Goal: Navigation & Orientation: Find specific page/section

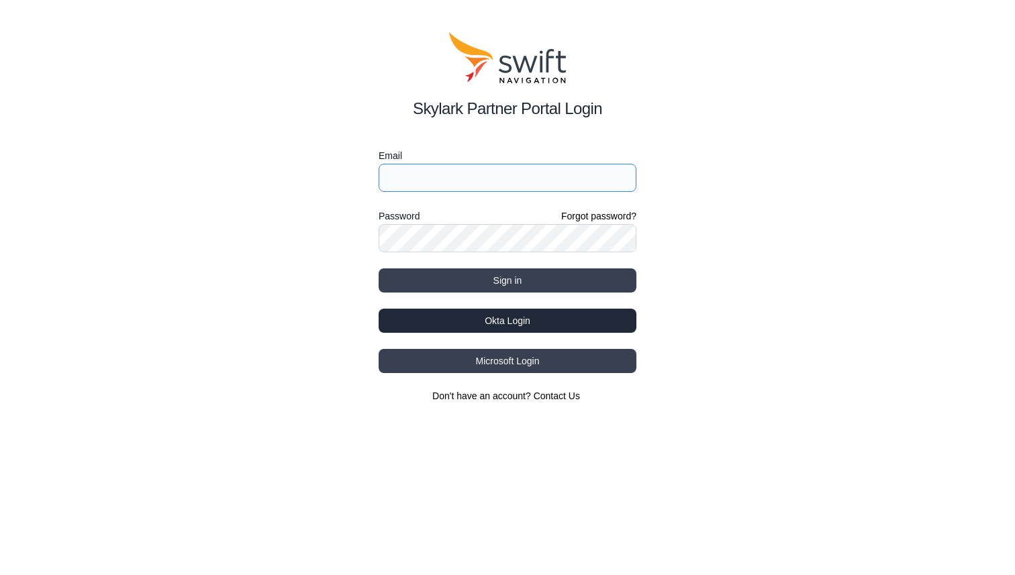
type input "felix.bluetener@swift-nav.com"
click at [465, 322] on button "Okta Login" at bounding box center [508, 321] width 258 height 24
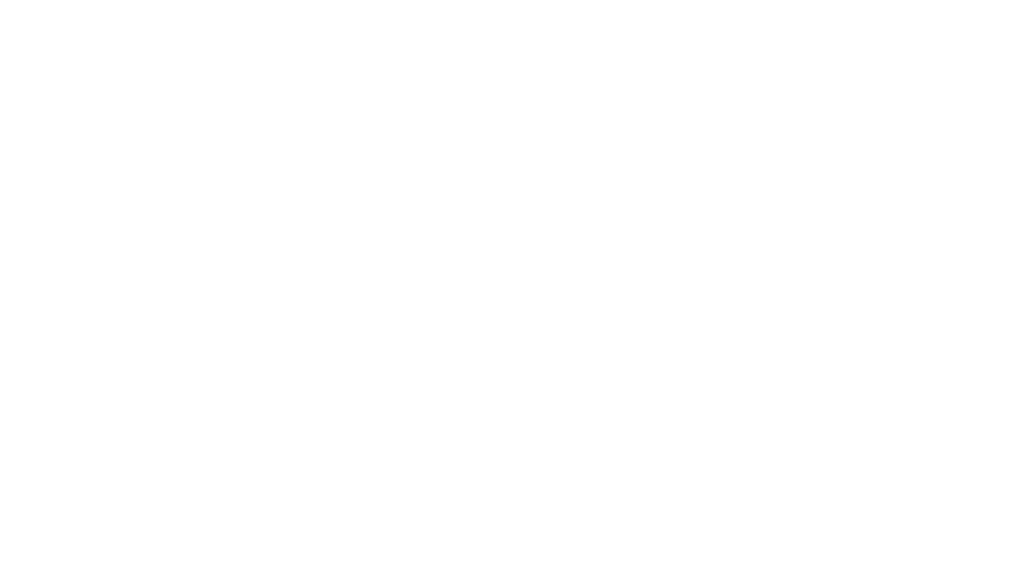
select select
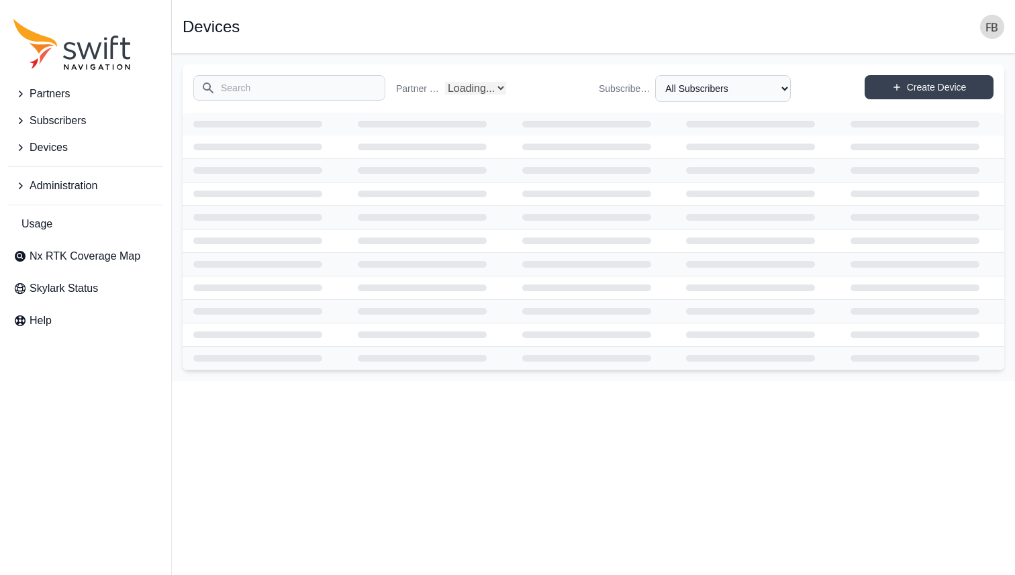
select select "Partner Name"
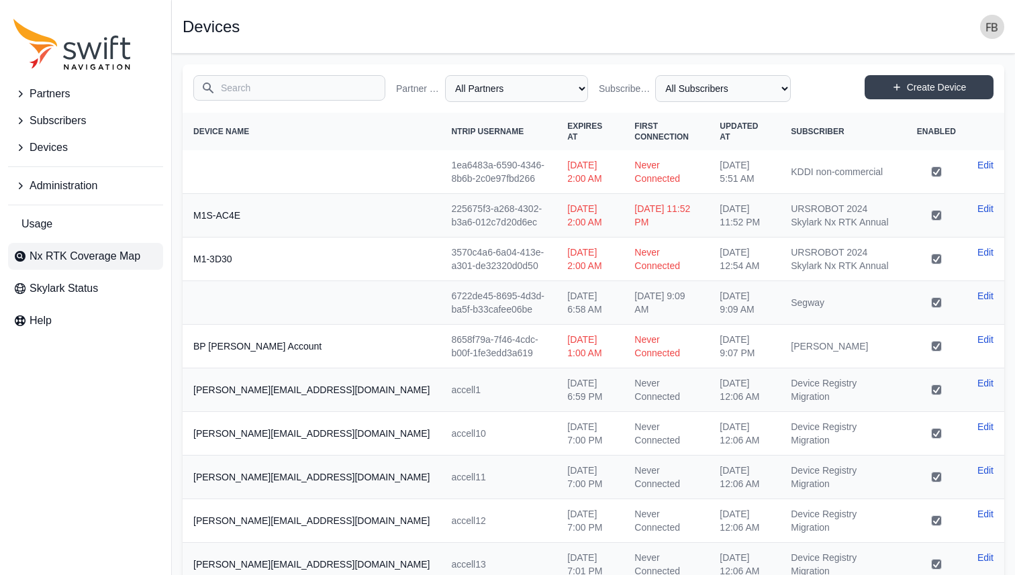
click at [142, 254] on link "Nx RTK Coverage Map" at bounding box center [85, 256] width 155 height 27
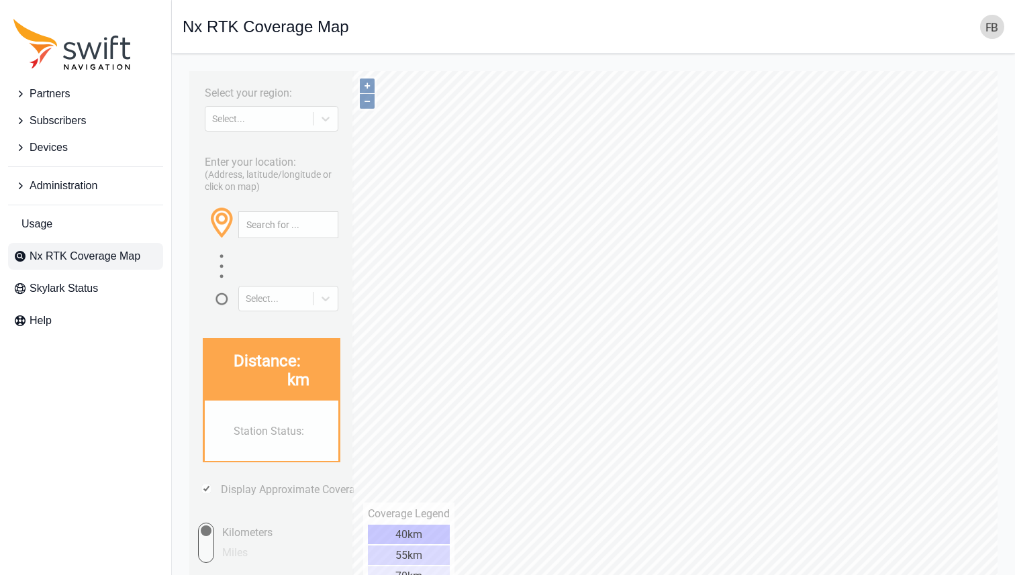
click at [314, 133] on div "Select your region: Select... Enter your location: (Address, latitude/longitude…" at bounding box center [271, 334] width 164 height 526
click at [301, 120] on div "Select..." at bounding box center [259, 118] width 94 height 11
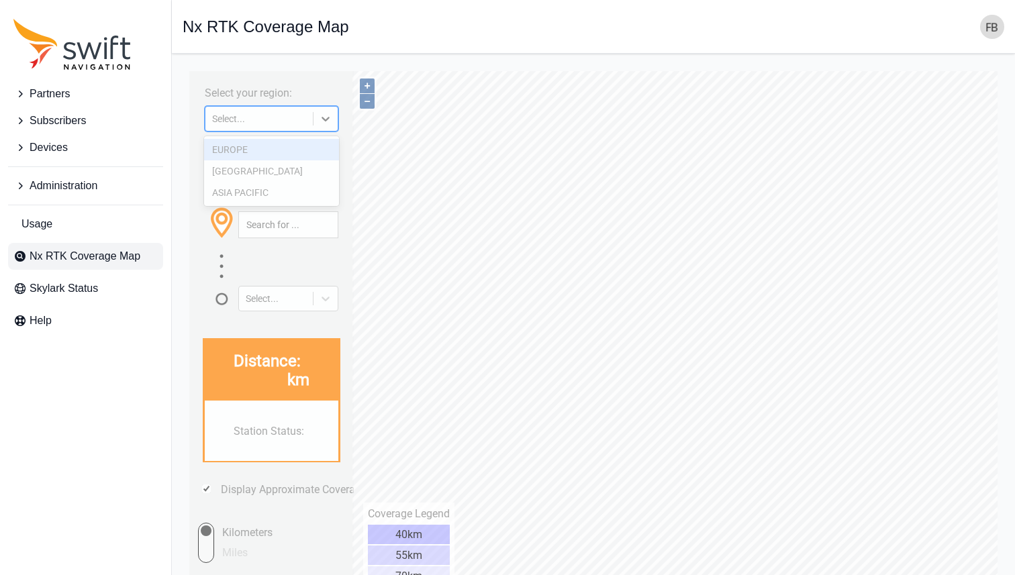
click at [293, 146] on div "EUROPE" at bounding box center [272, 149] width 136 height 21
click at [293, 147] on div "Enter your location: (Address, latitude/longitude or click on map) Select..." at bounding box center [271, 229] width 151 height 164
